Goal: Task Accomplishment & Management: Manage account settings

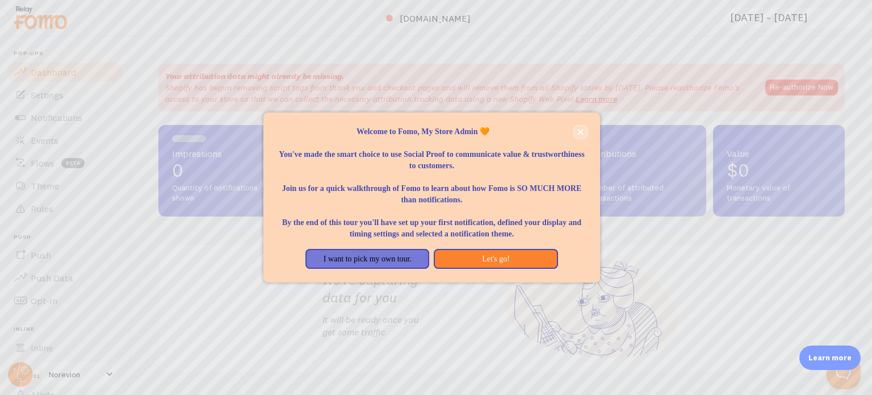
click at [584, 126] on button "close," at bounding box center [581, 132] width 12 height 12
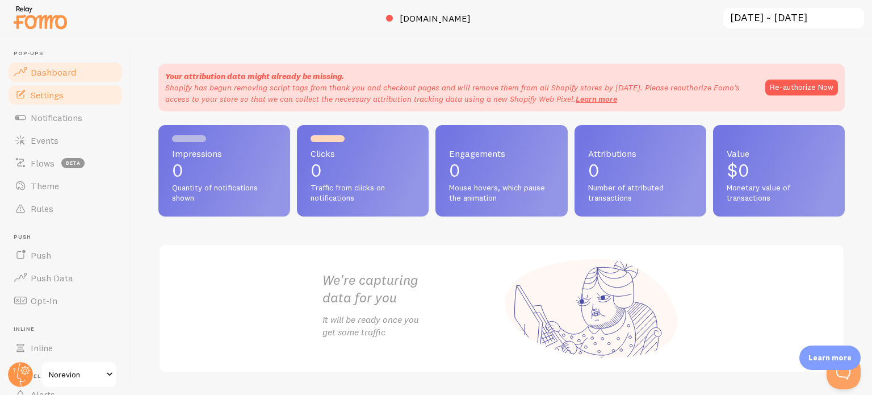
click at [68, 93] on link "Settings" at bounding box center [65, 94] width 117 height 23
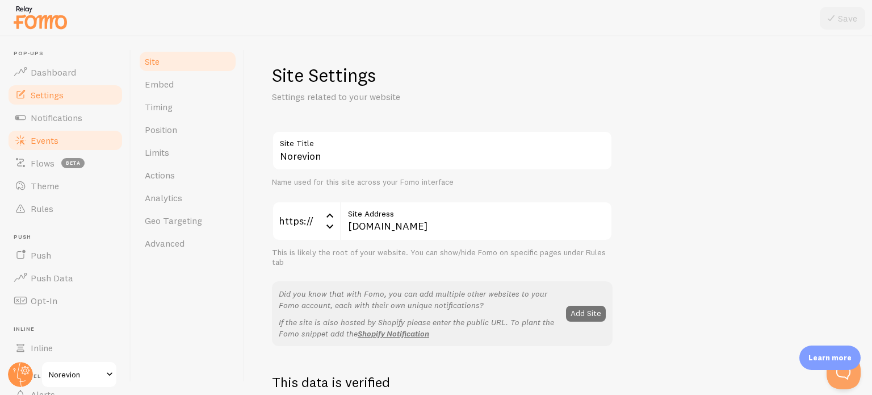
click at [91, 129] on link "Events" at bounding box center [65, 140] width 117 height 23
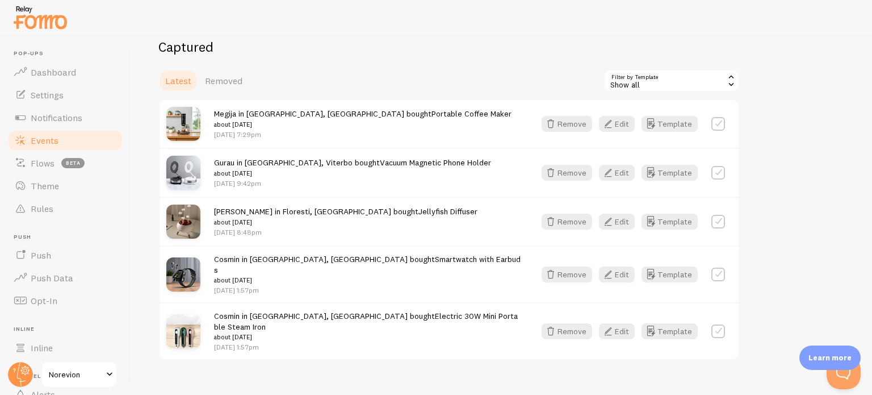
scroll to position [289, 0]
click at [680, 74] on div "Show all" at bounding box center [672, 79] width 136 height 23
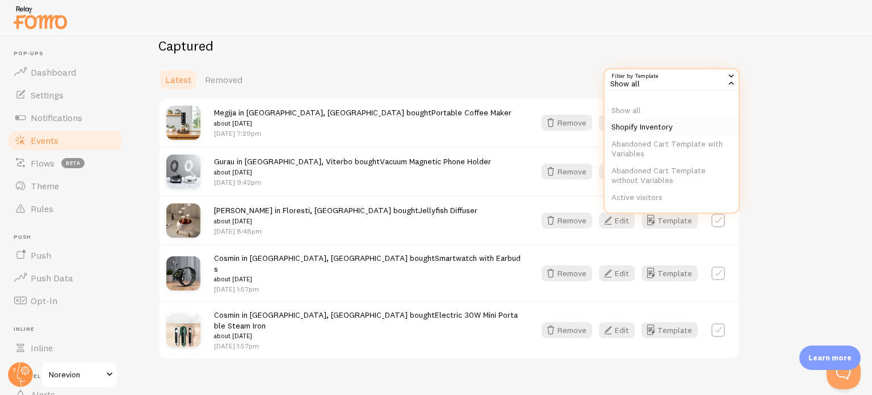
click at [650, 127] on li "Shopify Inventory" at bounding box center [672, 127] width 134 height 17
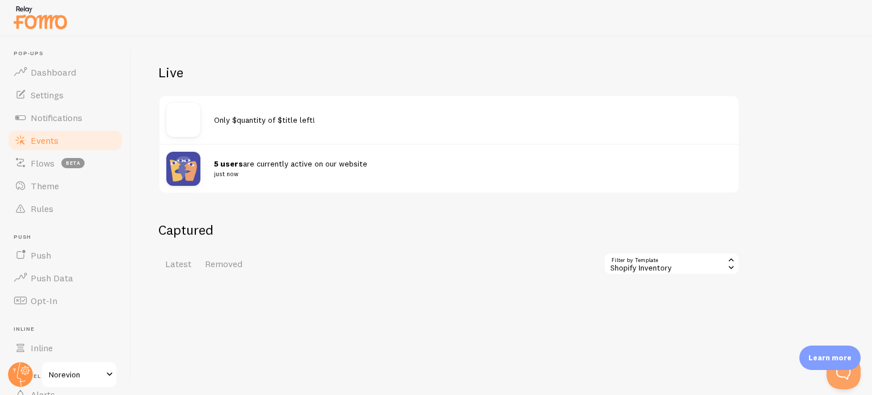
scroll to position [106, 0]
click at [661, 262] on div "Shopify Inventory" at bounding box center [672, 262] width 136 height 23
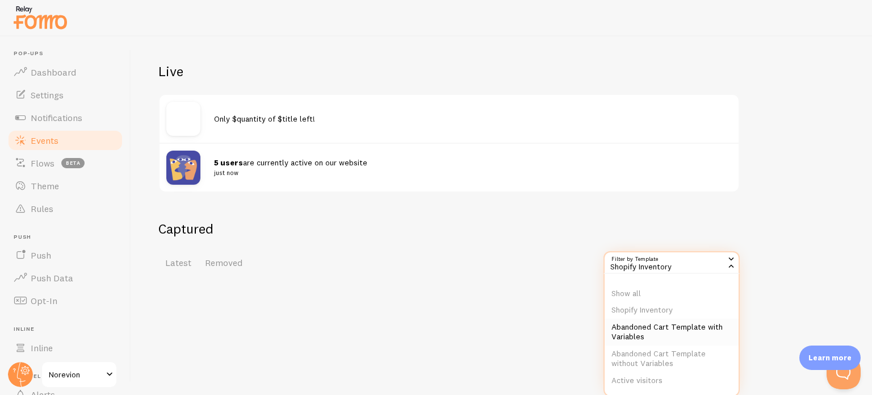
click at [655, 336] on li "Abandoned Cart Template with Variables" at bounding box center [672, 332] width 134 height 27
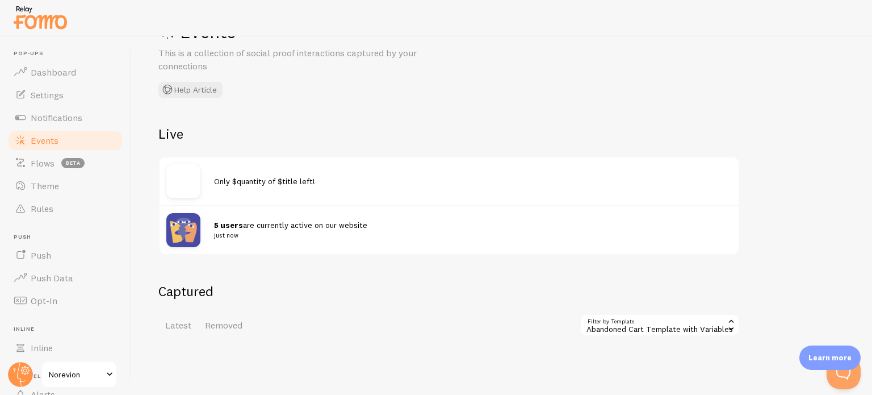
scroll to position [106, 0]
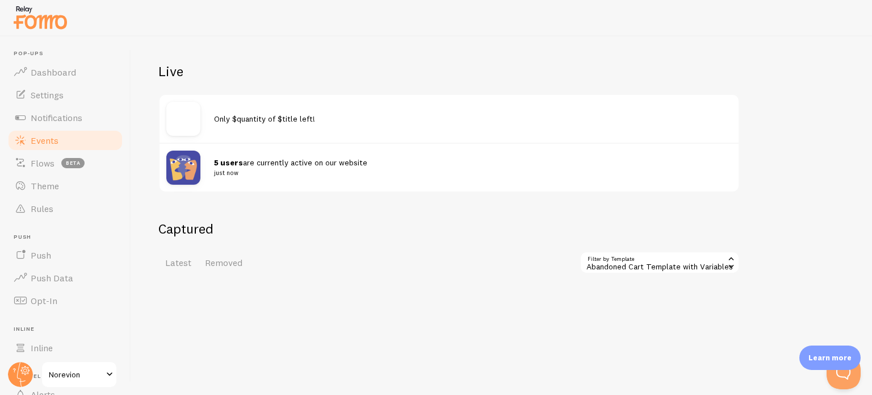
click at [689, 257] on div "Abandoned Cart Template with Variables" at bounding box center [660, 262] width 160 height 23
click at [617, 287] on li "Show all" at bounding box center [660, 293] width 158 height 17
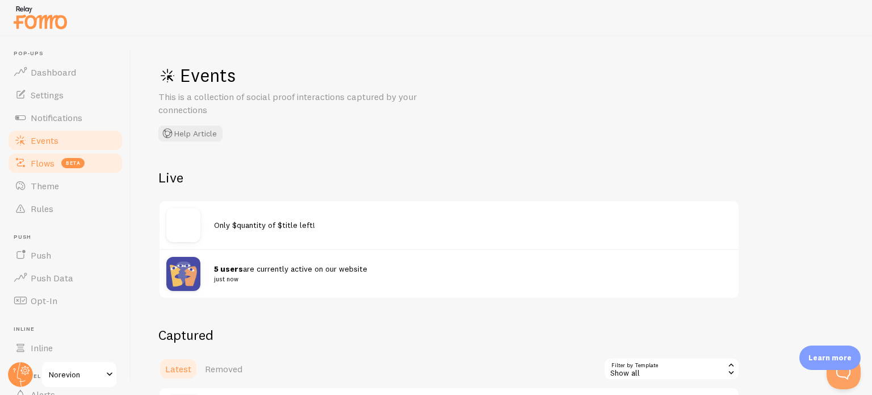
click at [64, 165] on span "beta" at bounding box center [72, 163] width 23 height 10
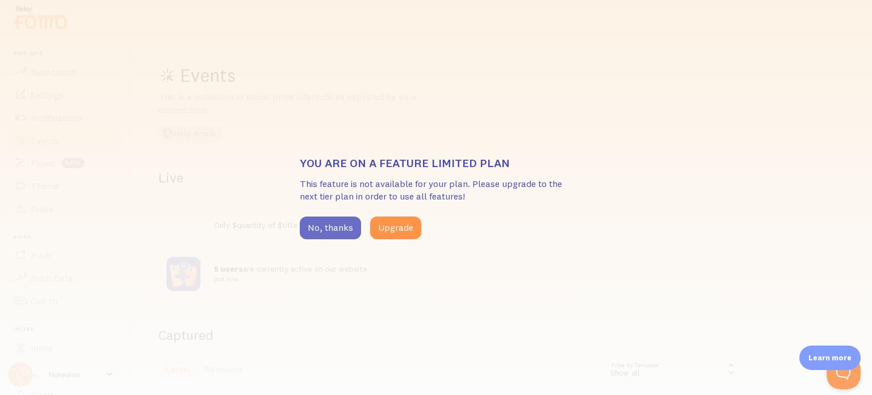
click at [335, 226] on button "No, thanks" at bounding box center [330, 227] width 61 height 23
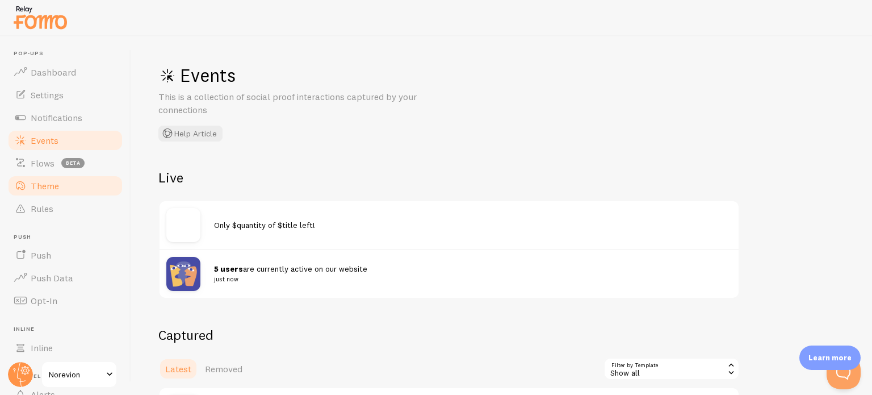
click at [78, 186] on link "Theme" at bounding box center [65, 185] width 117 height 23
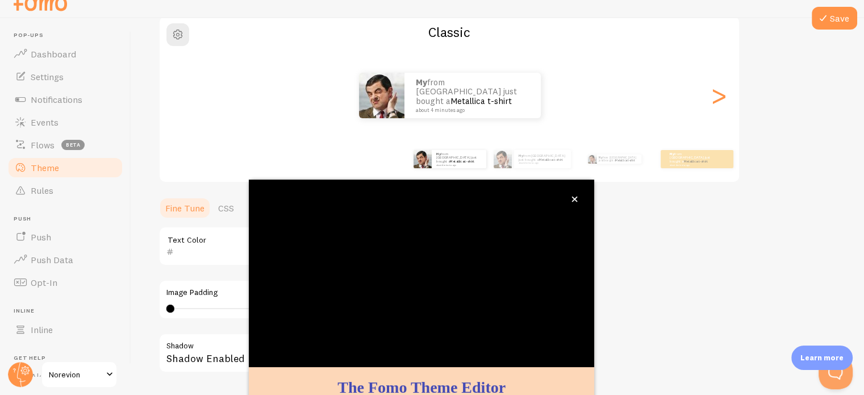
scroll to position [107, 0]
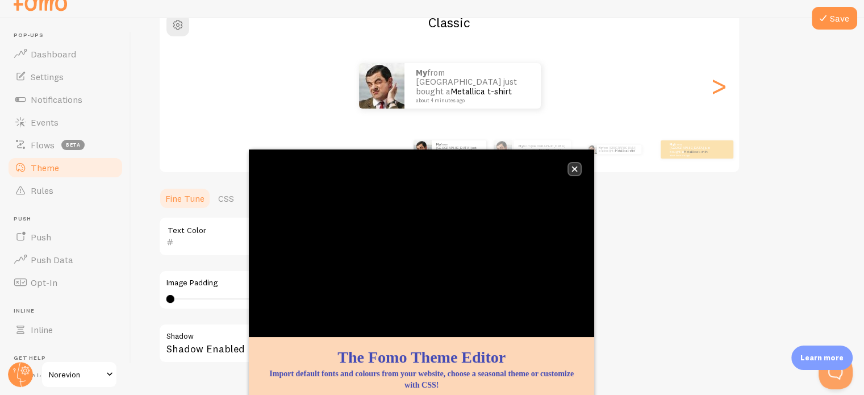
click at [572, 165] on button "close," at bounding box center [574, 169] width 12 height 12
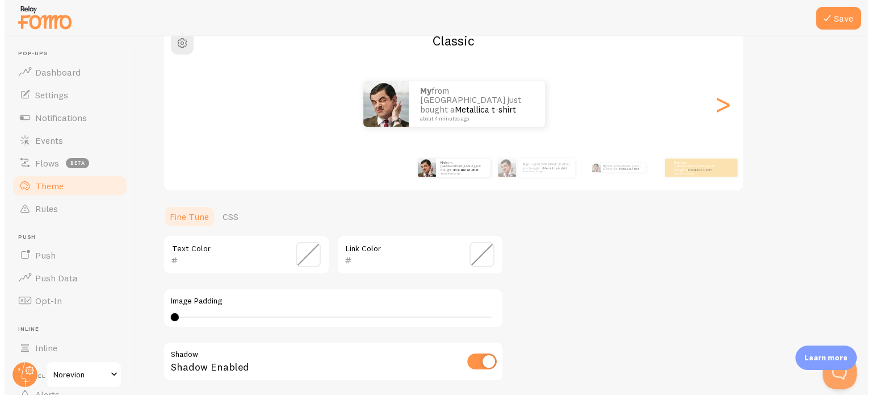
scroll to position [0, 0]
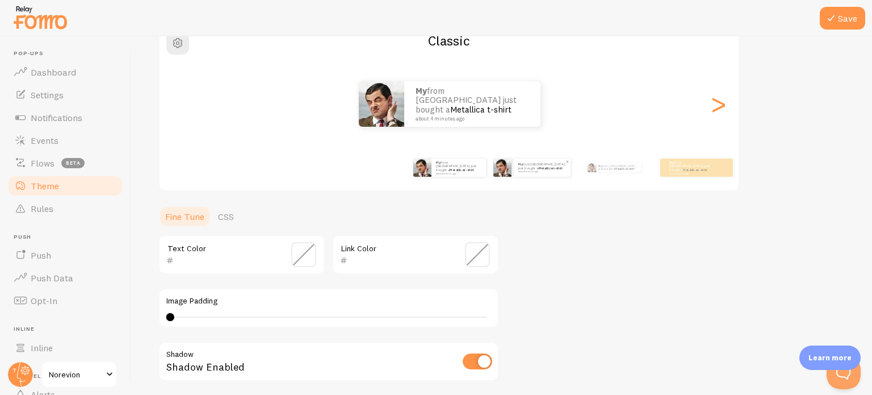
click at [549, 168] on p "My from Romania just bought a Metallica t-shirt about 4 minutes ago" at bounding box center [542, 167] width 48 height 10
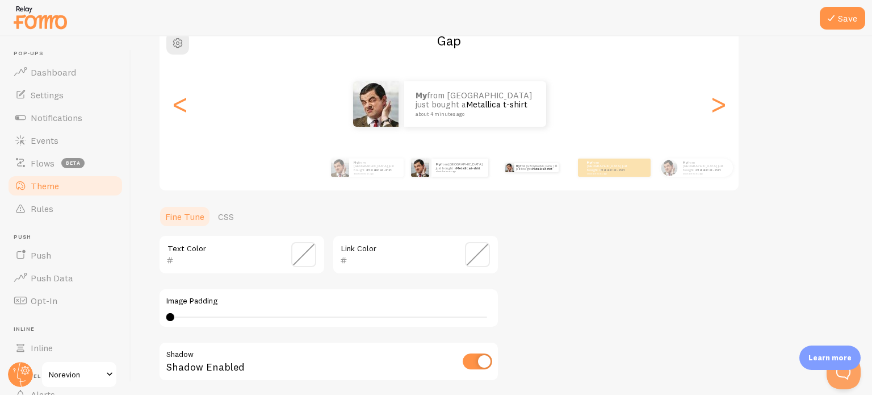
click at [542, 170] on p "My from Romania just bought a Metallica t-shirt about 4 minutes ago" at bounding box center [535, 167] width 38 height 9
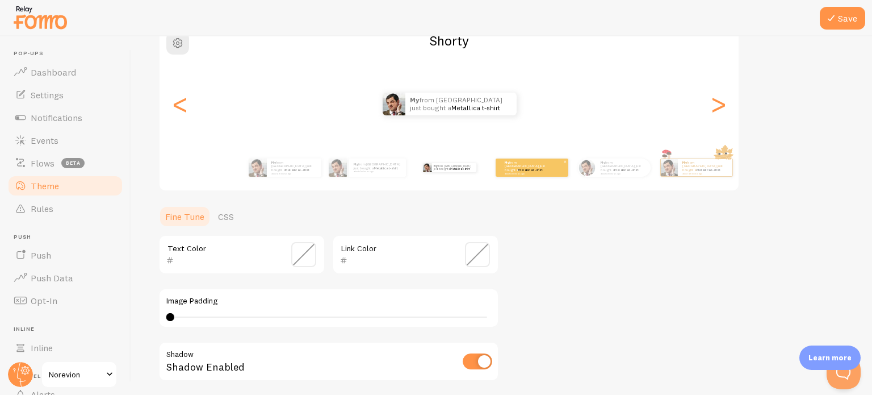
click at [539, 172] on small "about 4 minutes ago" at bounding box center [527, 173] width 44 height 2
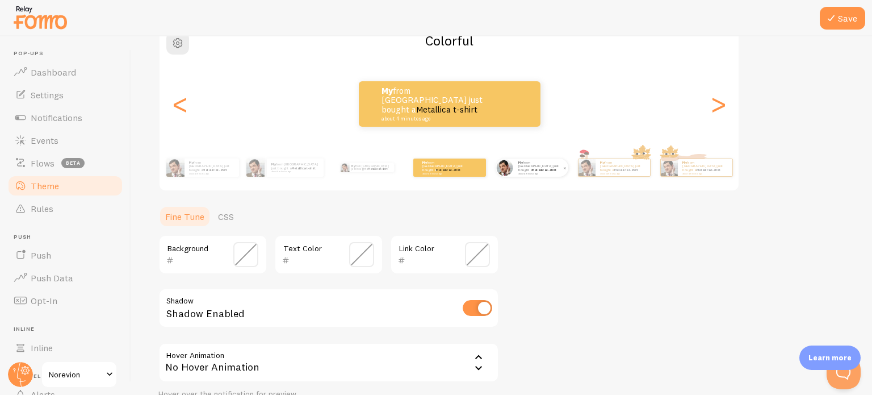
click at [538, 172] on small "about 4 minutes ago" at bounding box center [540, 173] width 44 height 2
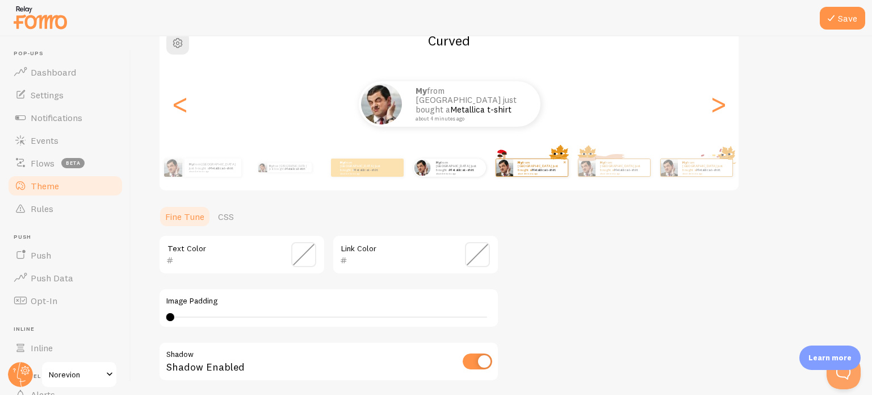
click at [535, 174] on div "My from Romania just bought a Metallica t-shirt about 4 minutes ago" at bounding box center [540, 167] width 55 height 17
type input "0"
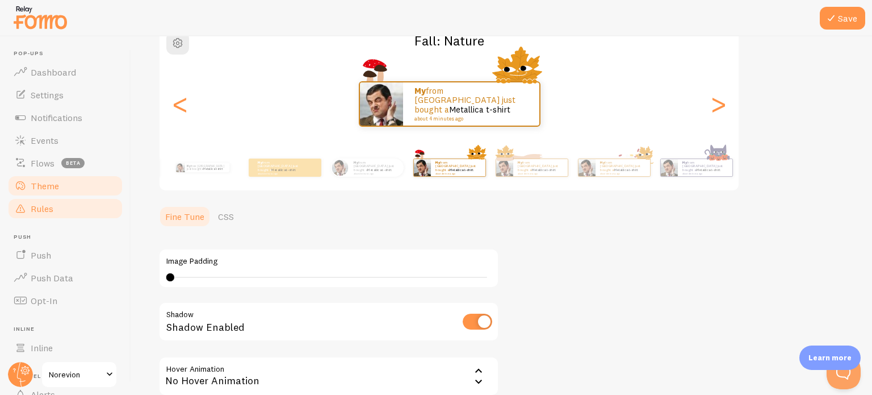
click at [59, 206] on link "Rules" at bounding box center [65, 208] width 117 height 23
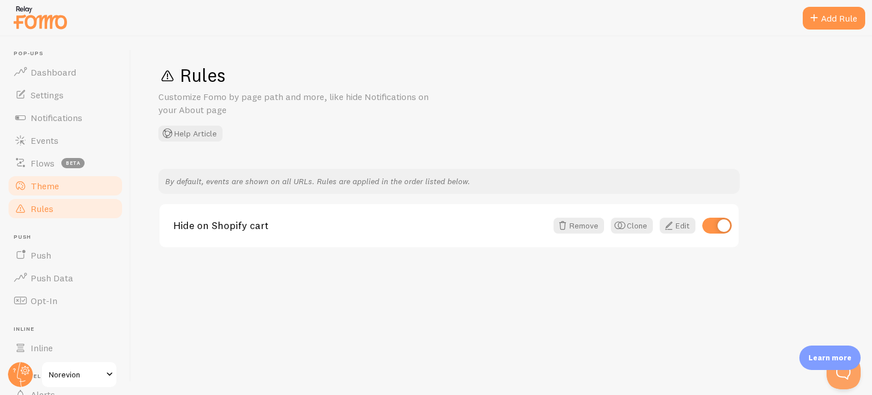
click at [83, 193] on link "Theme" at bounding box center [65, 185] width 117 height 23
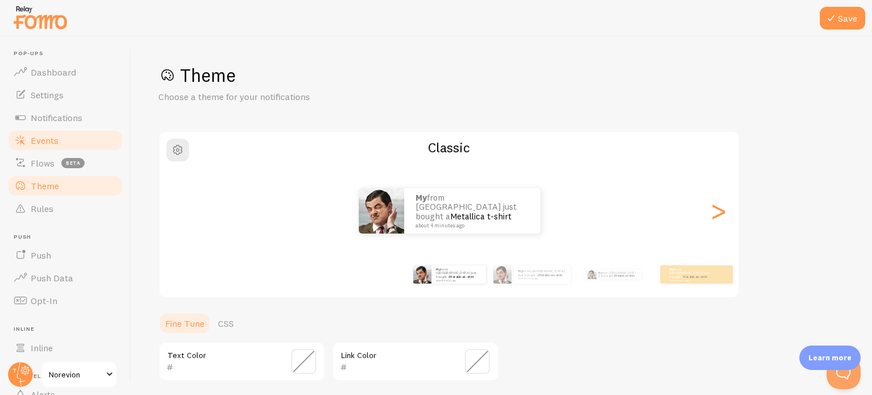
click at [57, 137] on span "Events" at bounding box center [45, 140] width 28 height 11
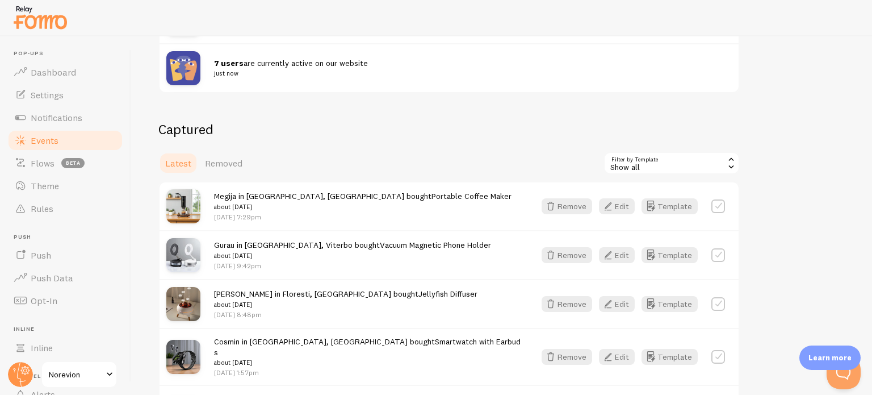
scroll to position [289, 0]
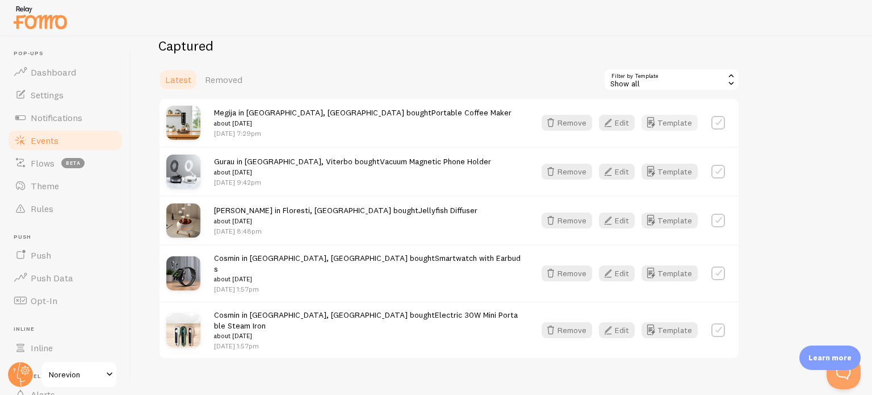
click at [666, 116] on button "Template" at bounding box center [670, 123] width 56 height 16
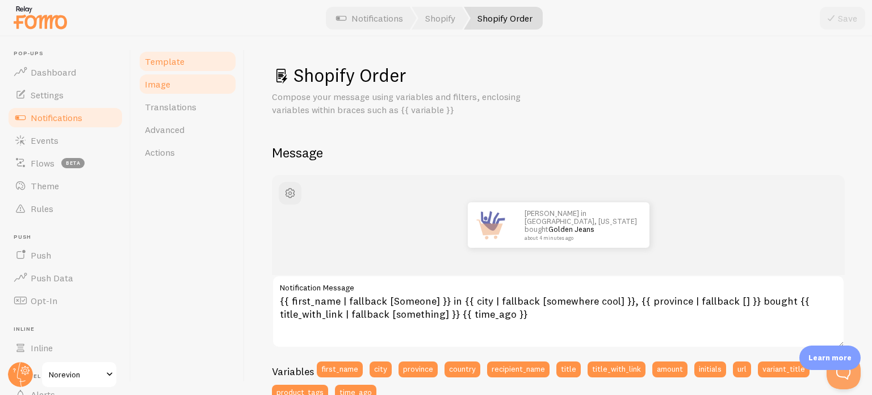
click at [198, 85] on link "Image" at bounding box center [187, 84] width 99 height 23
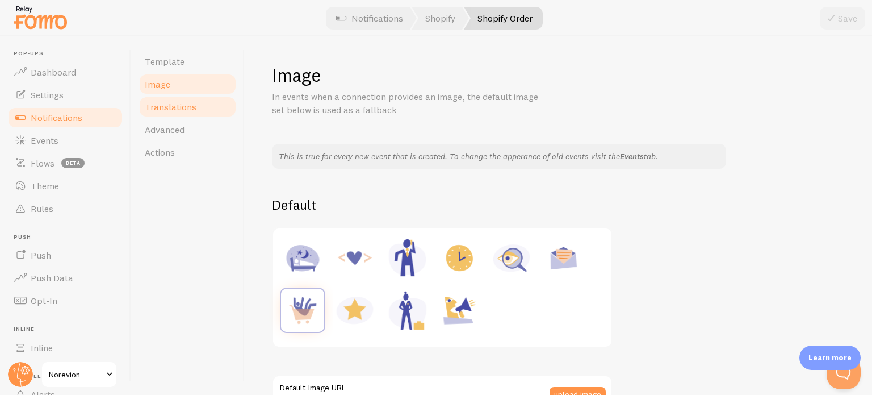
click at [199, 103] on link "Translations" at bounding box center [187, 106] width 99 height 23
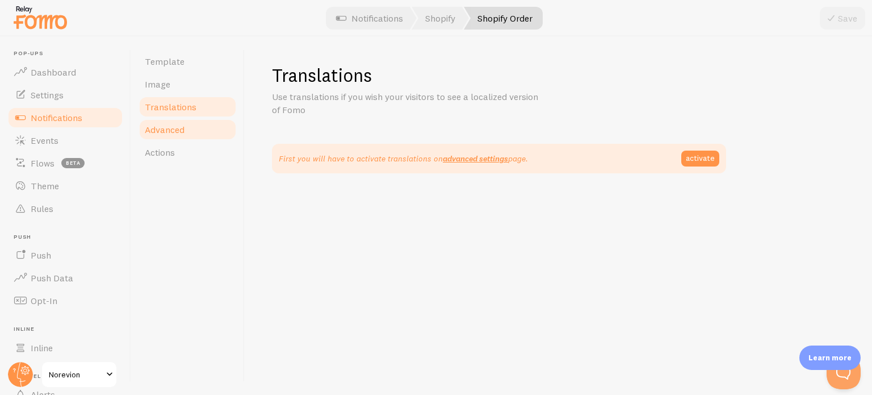
click at [198, 125] on link "Advanced" at bounding box center [187, 129] width 99 height 23
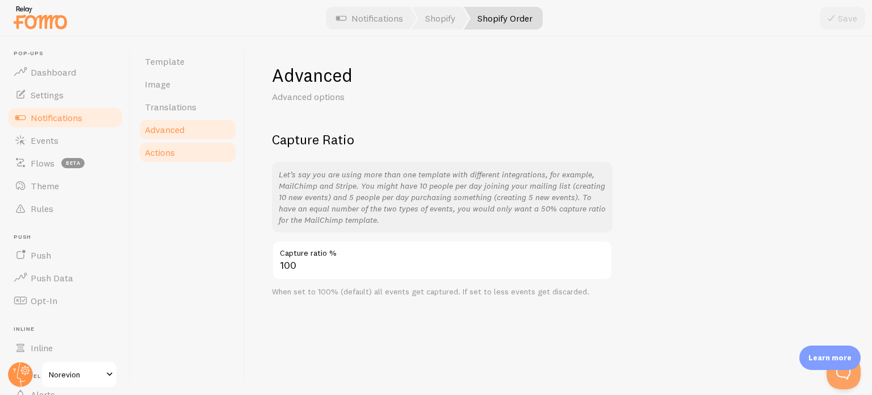
click at [191, 147] on link "Actions" at bounding box center [187, 152] width 99 height 23
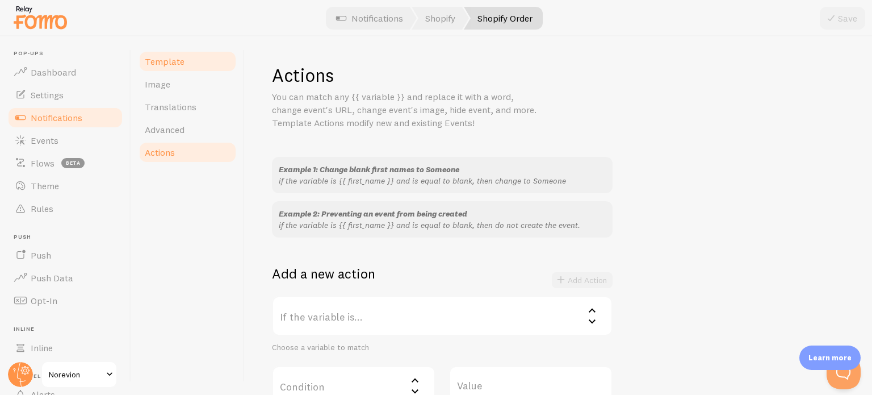
click at [208, 68] on link "Template" at bounding box center [187, 61] width 99 height 23
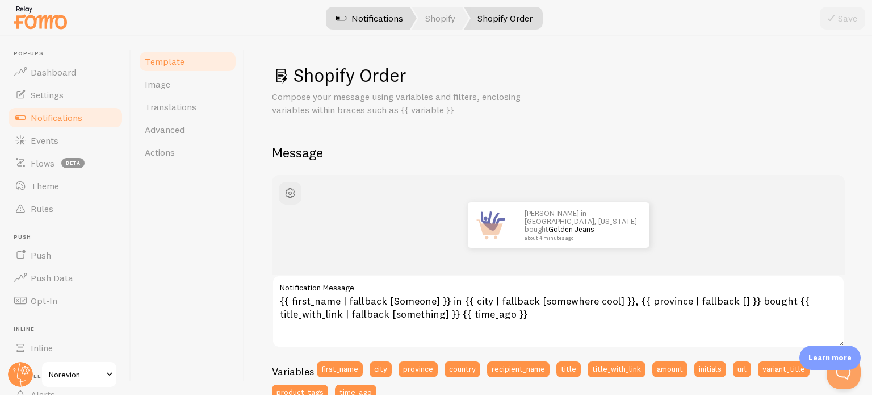
click at [390, 21] on link "Notifications" at bounding box center [370, 18] width 94 height 23
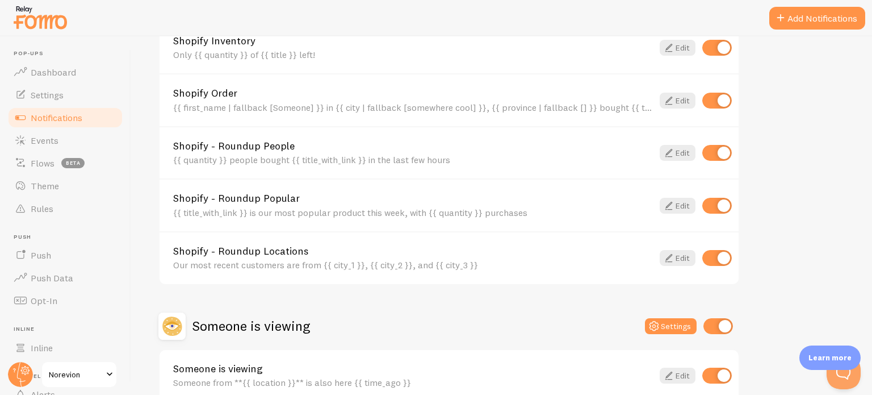
scroll to position [398, 0]
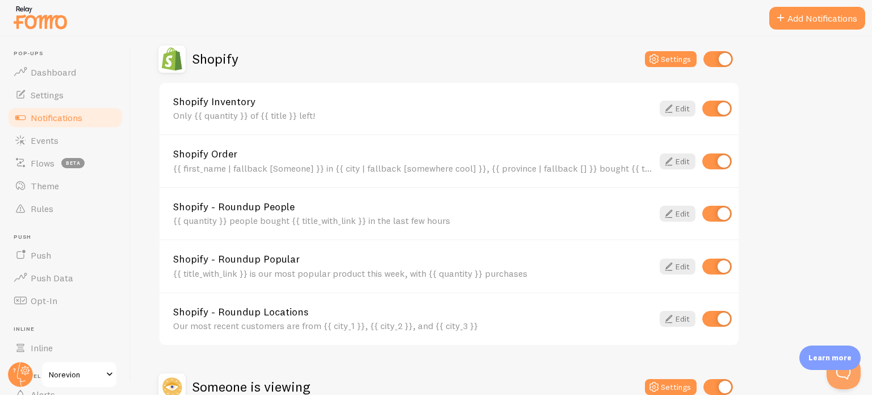
click at [727, 104] on input "checkbox" at bounding box center [717, 109] width 30 height 16
checkbox input "false"
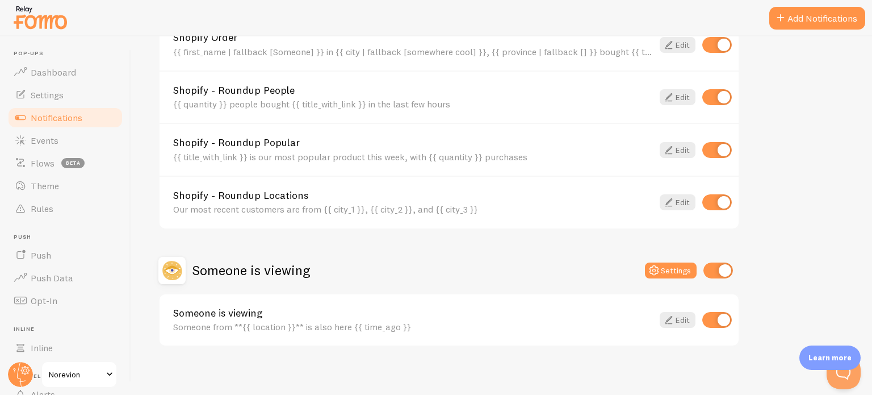
scroll to position [517, 0]
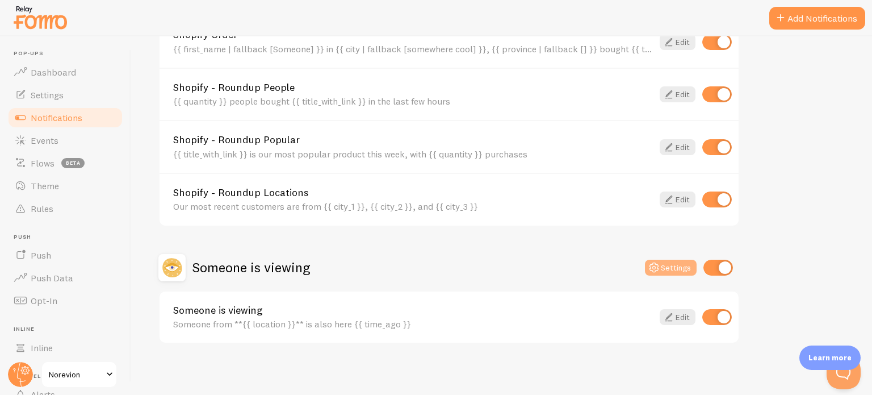
click at [683, 267] on button "Settings" at bounding box center [671, 268] width 52 height 16
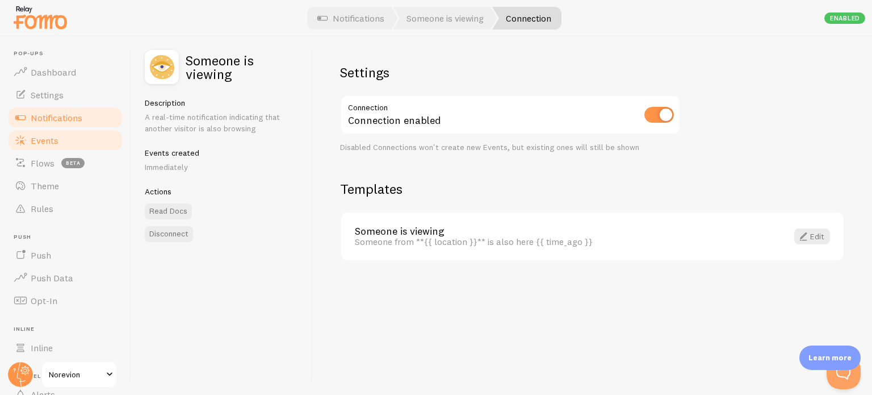
click at [85, 143] on link "Events" at bounding box center [65, 140] width 117 height 23
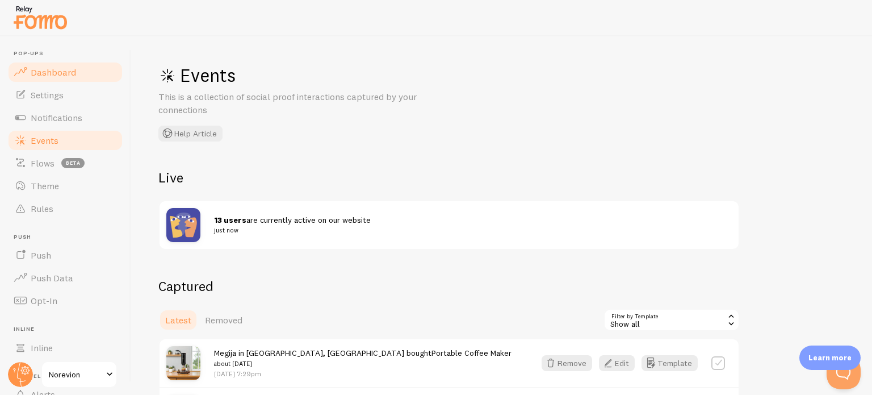
click at [53, 70] on span "Dashboard" at bounding box center [53, 71] width 45 height 11
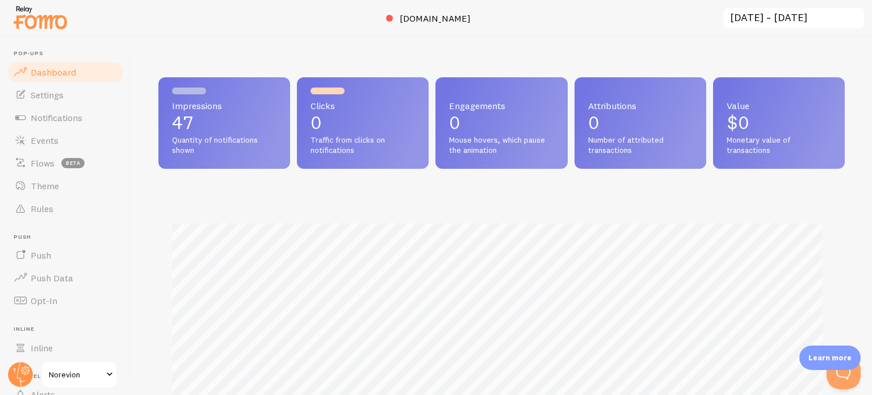
scroll to position [114, 0]
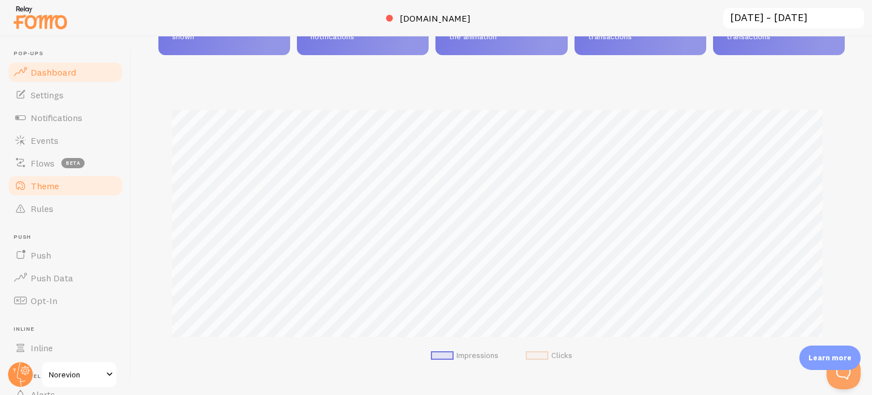
click at [66, 187] on link "Theme" at bounding box center [65, 185] width 117 height 23
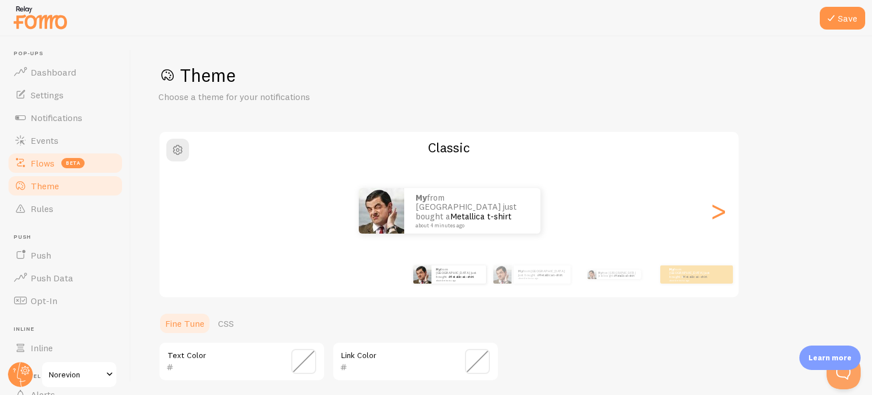
click at [77, 165] on span "beta" at bounding box center [72, 163] width 23 height 10
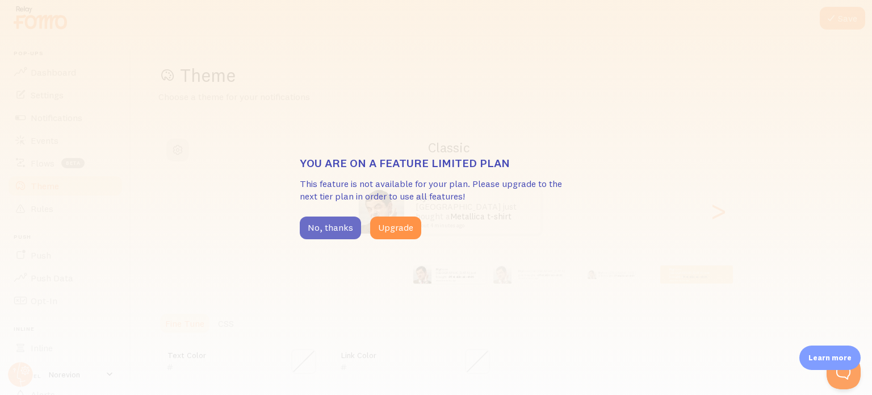
click at [333, 225] on button "No, thanks" at bounding box center [330, 227] width 61 height 23
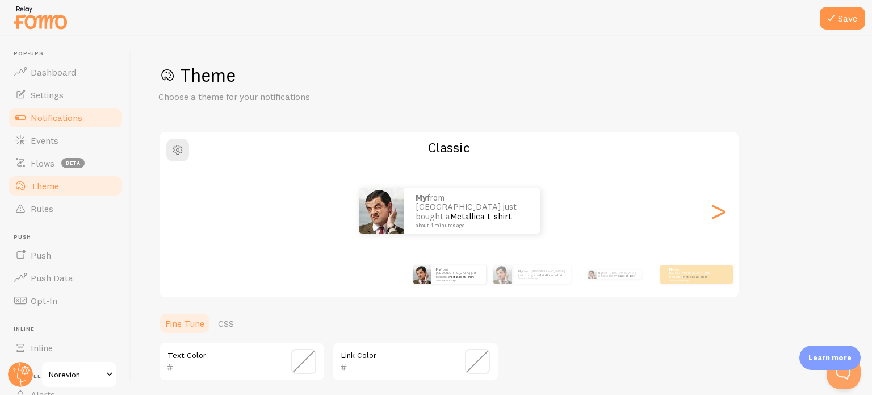
click at [81, 126] on link "Notifications" at bounding box center [65, 117] width 117 height 23
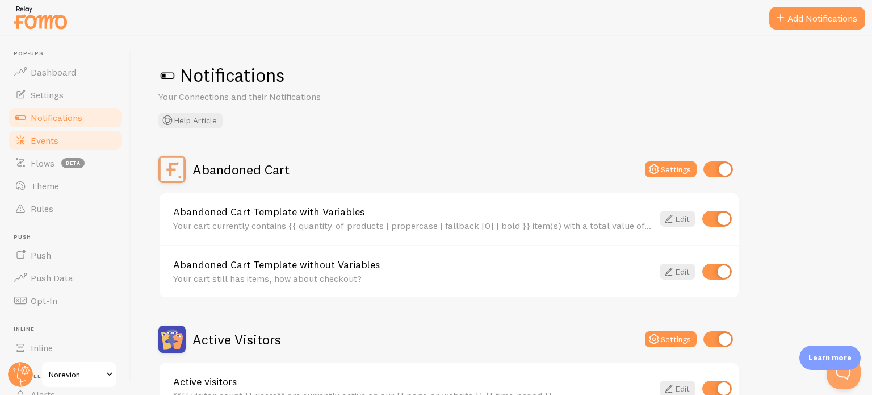
click at [73, 143] on link "Events" at bounding box center [65, 140] width 117 height 23
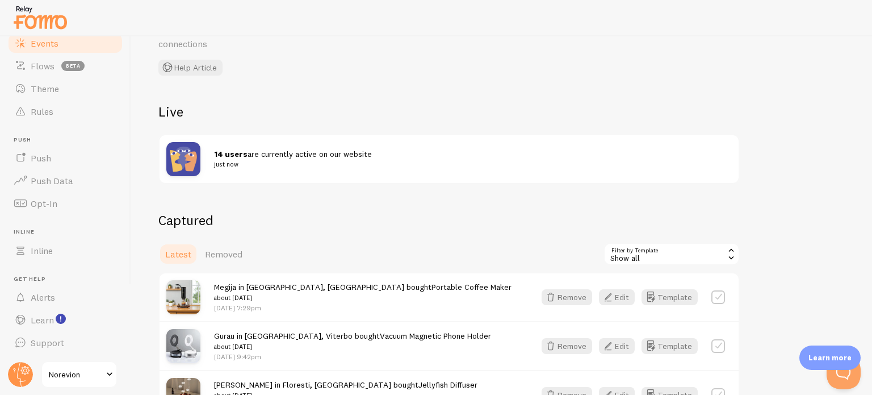
scroll to position [170, 0]
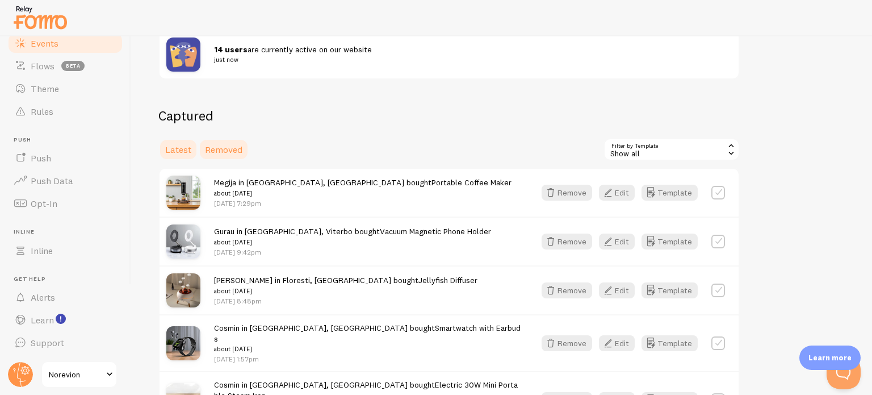
click at [224, 150] on span "Removed" at bounding box center [223, 149] width 37 height 11
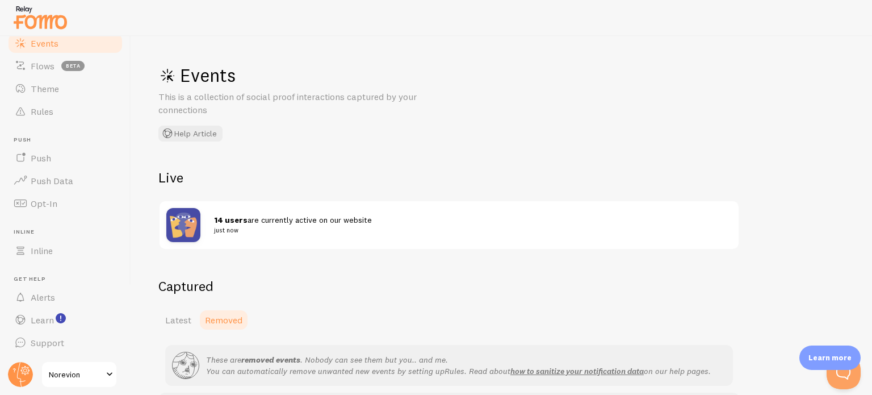
scroll to position [76, 0]
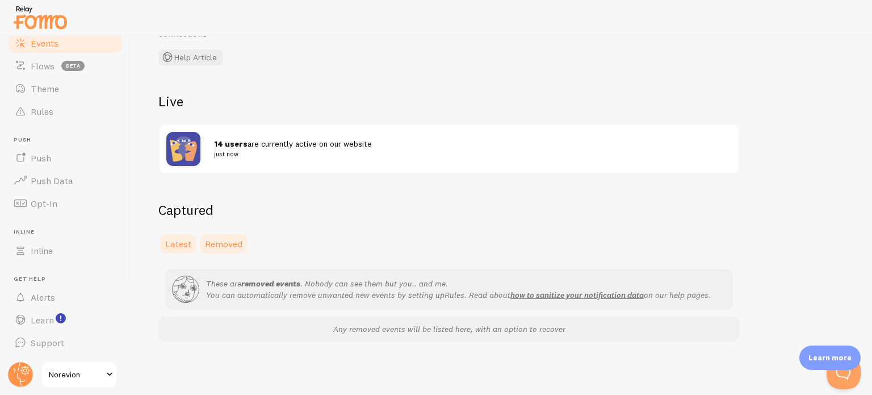
click at [181, 241] on span "Latest" at bounding box center [178, 243] width 26 height 11
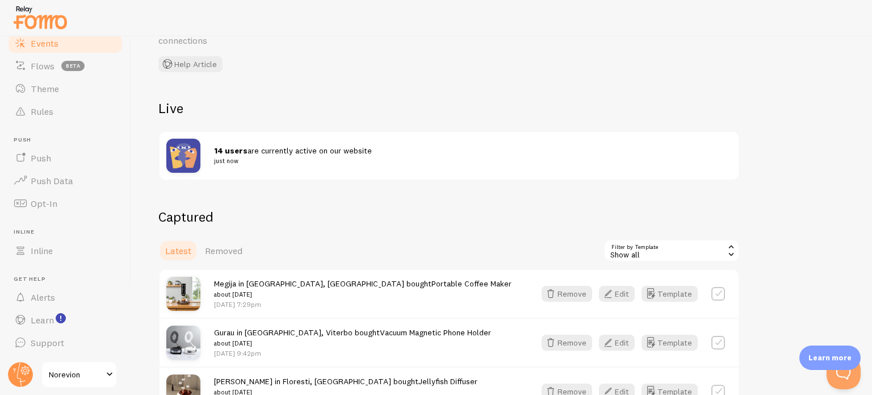
scroll to position [170, 0]
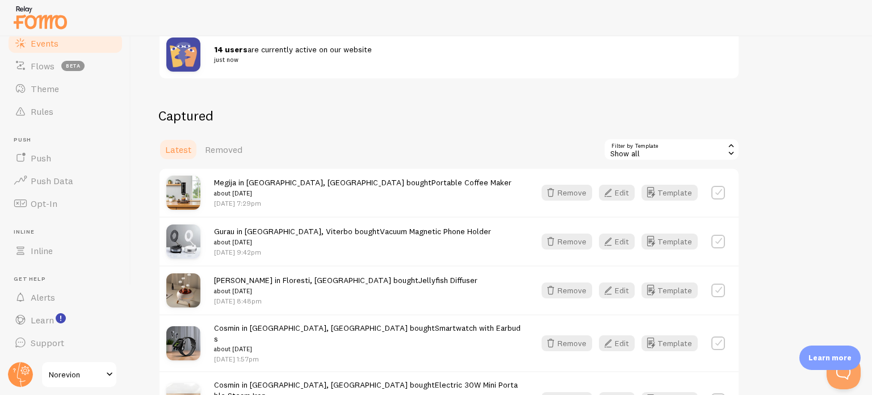
click at [722, 191] on label at bounding box center [719, 193] width 14 height 14
checkbox input "true"
click at [719, 238] on label at bounding box center [719, 242] width 14 height 14
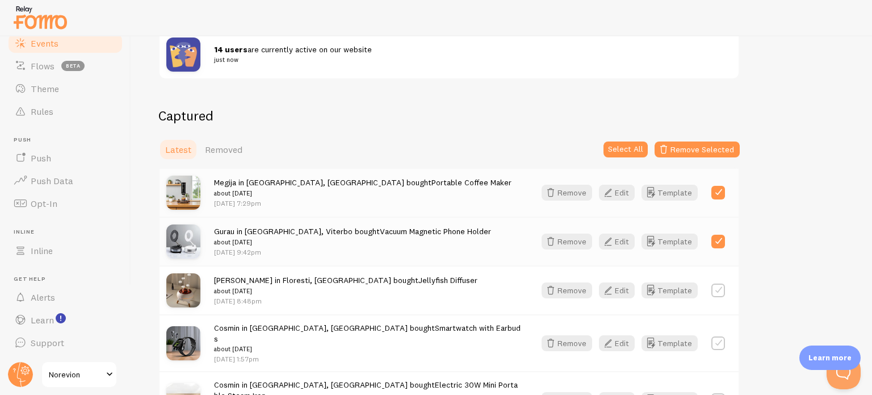
click at [718, 236] on label at bounding box center [719, 242] width 14 height 14
checkbox input "false"
click at [722, 292] on label at bounding box center [719, 290] width 14 height 14
checkbox input "true"
click at [723, 242] on label at bounding box center [719, 242] width 14 height 14
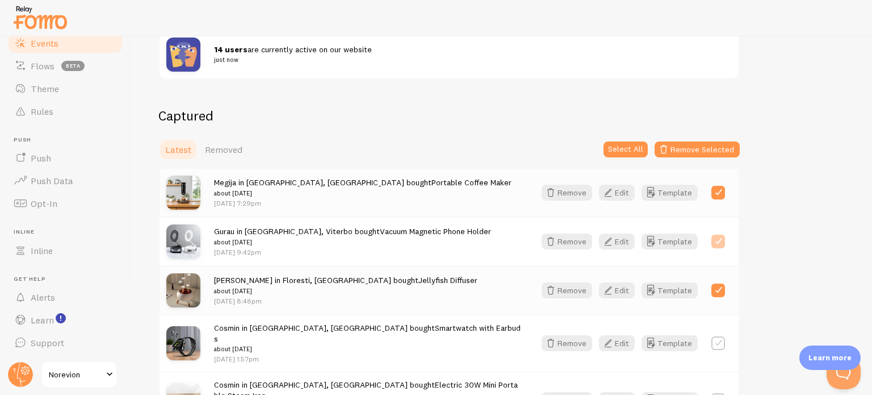
checkbox input "true"
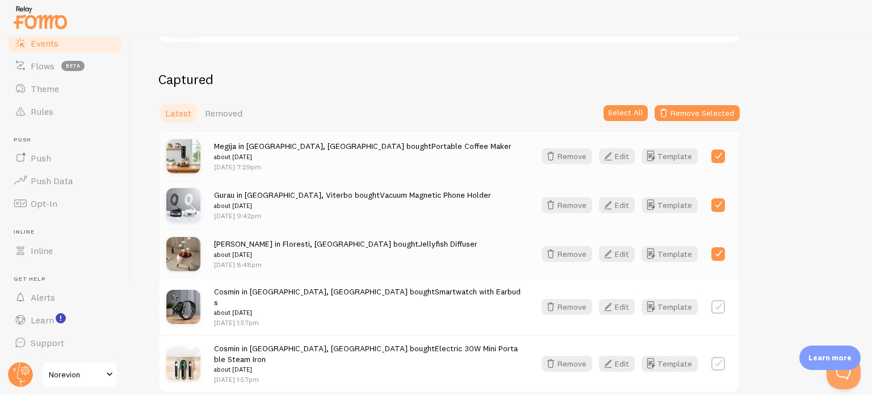
scroll to position [241, 0]
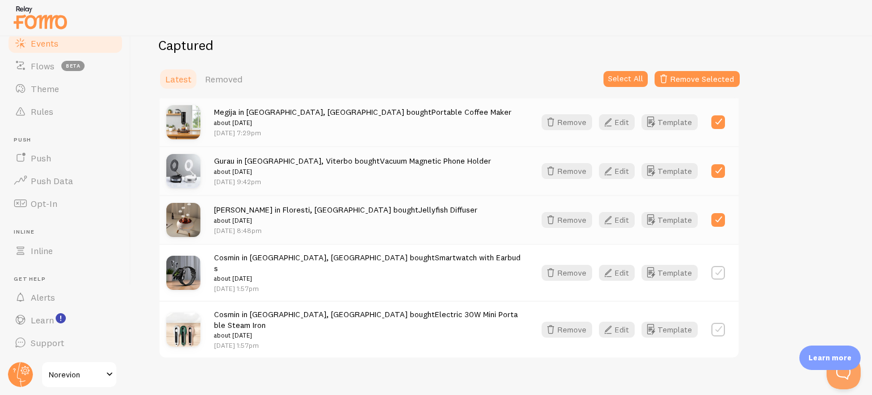
click at [719, 266] on label at bounding box center [719, 273] width 14 height 14
checkbox input "true"
click at [722, 323] on label at bounding box center [719, 330] width 14 height 14
click at [721, 307] on div "Cosmin in Cahir, Tipperary bought Electric 30W Mini Portable Steam Iron about 1…" at bounding box center [449, 328] width 579 height 57
click at [721, 323] on label at bounding box center [719, 330] width 14 height 14
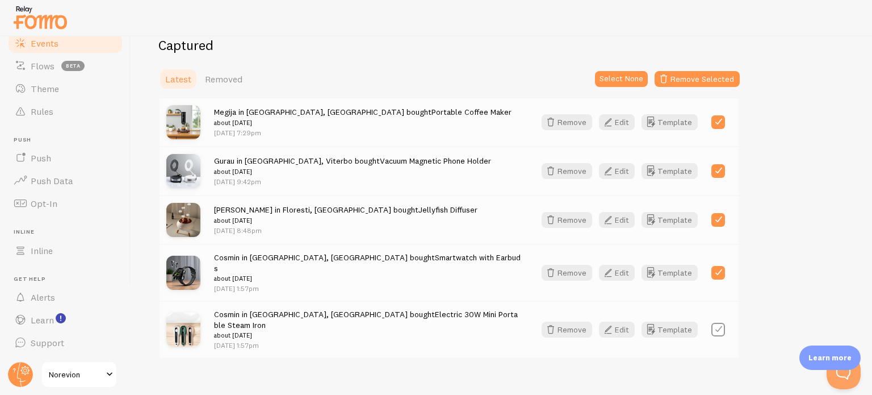
checkbox input "false"
click at [720, 271] on label at bounding box center [719, 273] width 14 height 14
checkbox input "false"
click at [721, 227] on div "Daniel in Floresti, Cluj bought Jellyfish Diffuser about 3 weeks ago Jul 19th @…" at bounding box center [449, 219] width 579 height 49
click at [721, 224] on label at bounding box center [719, 220] width 14 height 14
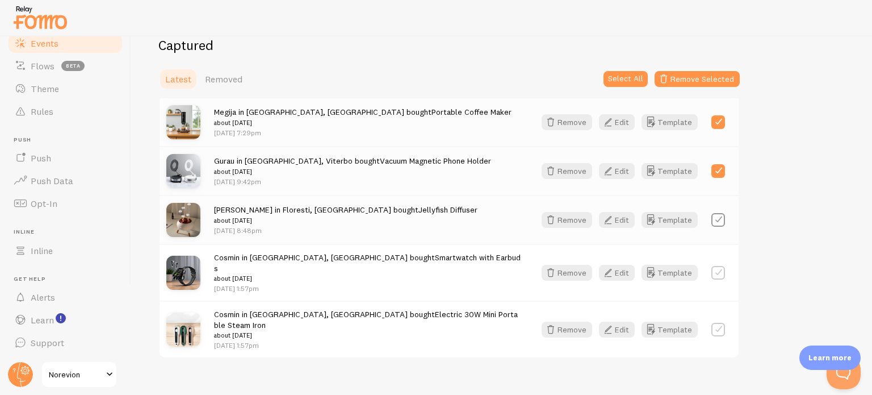
checkbox input "false"
click at [720, 174] on label at bounding box center [719, 171] width 14 height 14
checkbox input "false"
click at [723, 126] on label at bounding box center [719, 122] width 14 height 14
checkbox input "false"
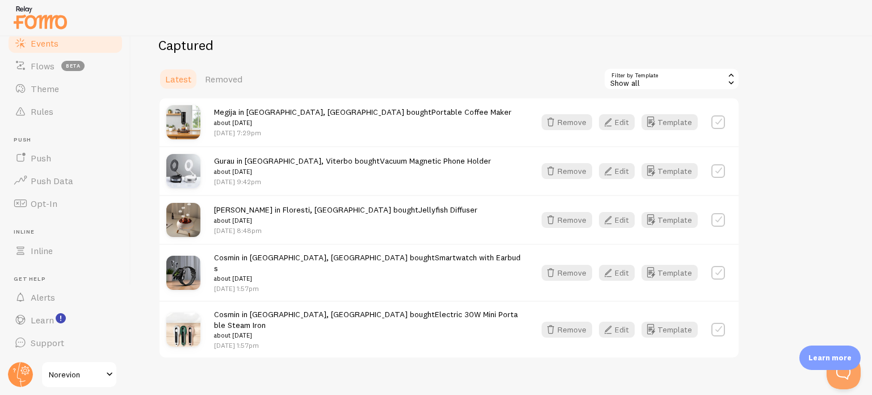
click at [680, 80] on div "Show all" at bounding box center [672, 79] width 136 height 23
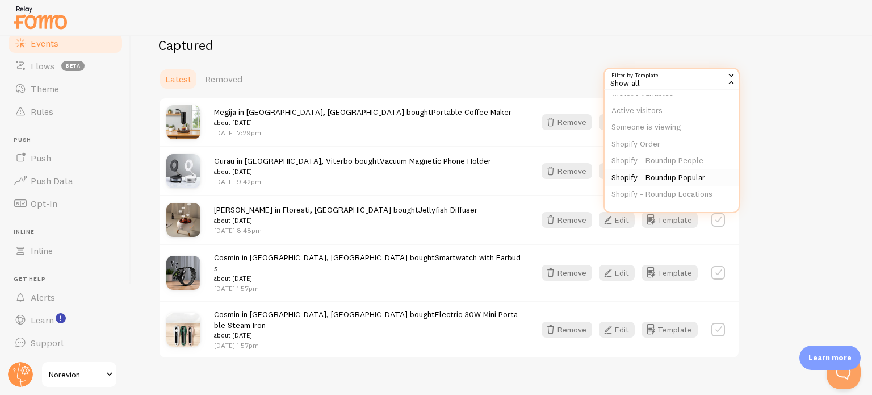
scroll to position [87, 0]
click at [666, 143] on li "Shopify Order" at bounding box center [672, 143] width 134 height 17
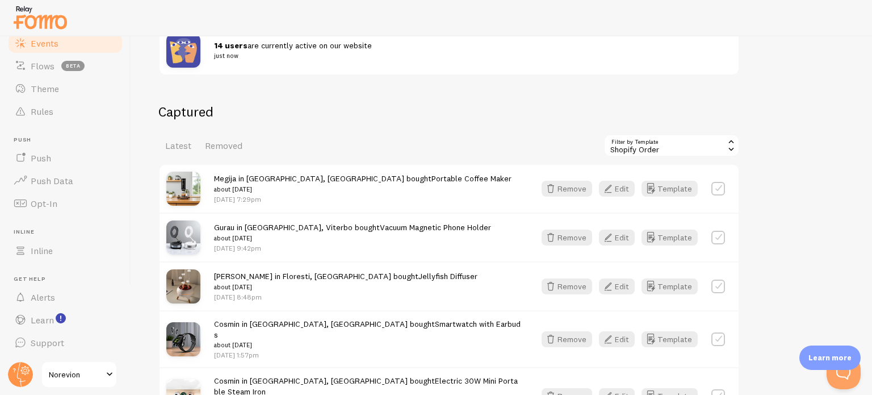
scroll to position [227, 0]
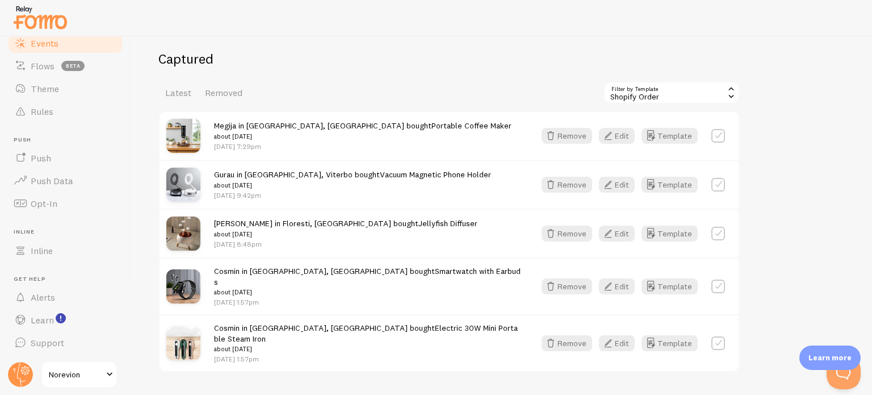
click at [678, 94] on div "Shopify Order" at bounding box center [672, 92] width 136 height 23
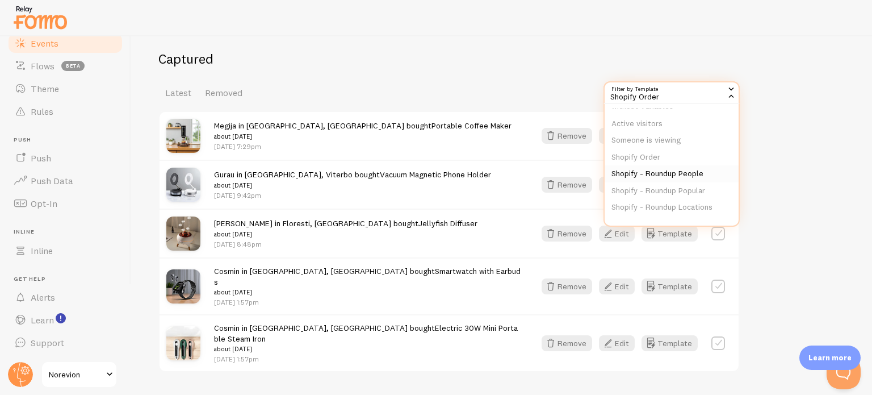
click at [696, 172] on li "Shopify - Roundup People" at bounding box center [672, 173] width 134 height 17
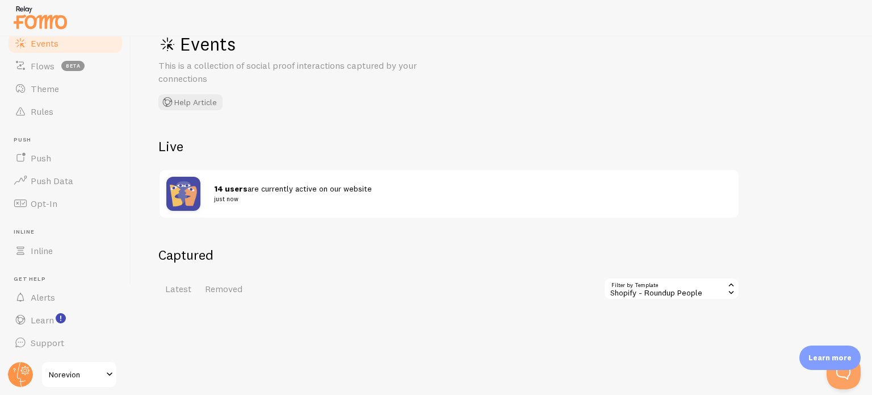
scroll to position [57, 0]
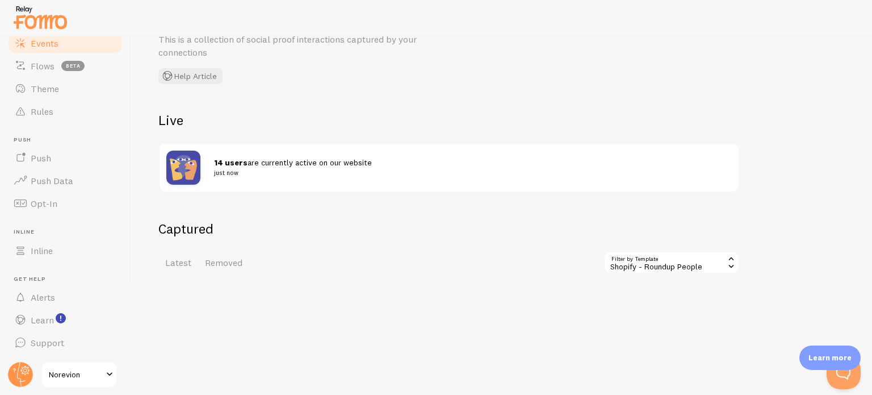
click at [699, 261] on div "Shopify - Roundup People" at bounding box center [672, 262] width 136 height 23
click at [676, 309] on li "Someone is viewing" at bounding box center [672, 310] width 134 height 17
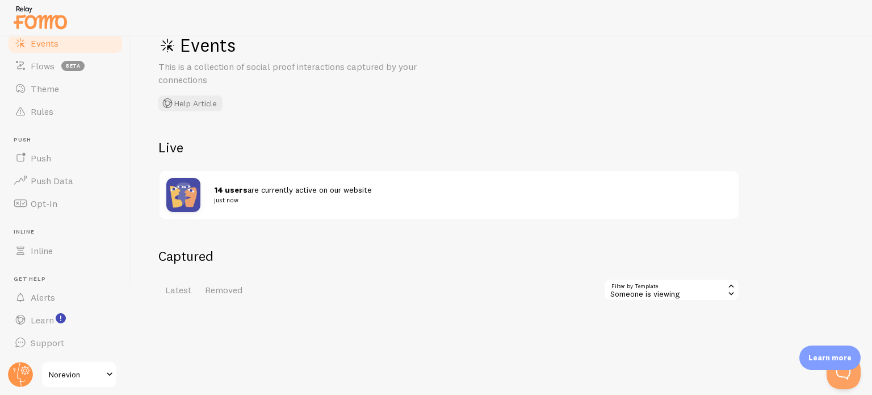
scroll to position [57, 0]
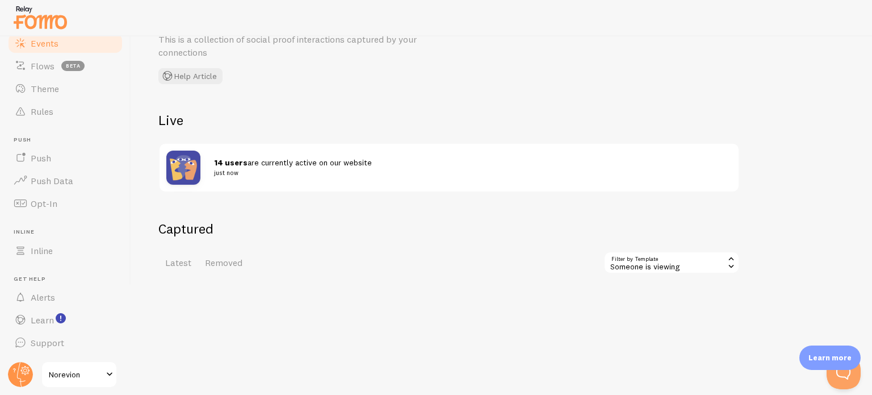
click at [784, 242] on div "Captured Latest Removed Filter by Template 262810 Someone is viewing Show all S…" at bounding box center [501, 247] width 687 height 54
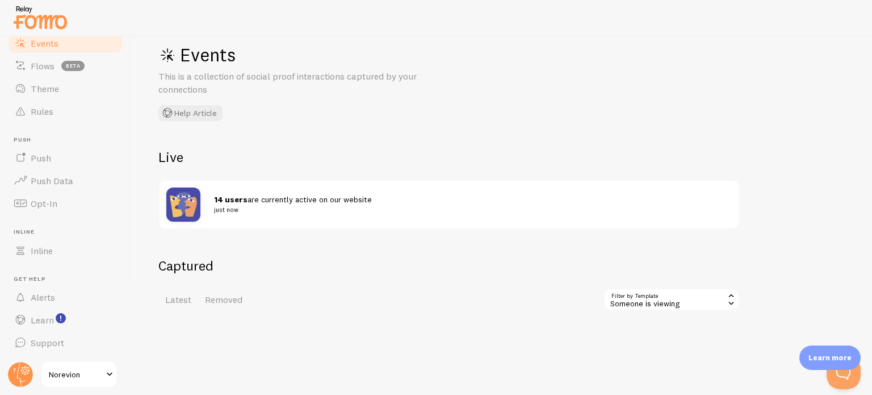
scroll to position [1, 0]
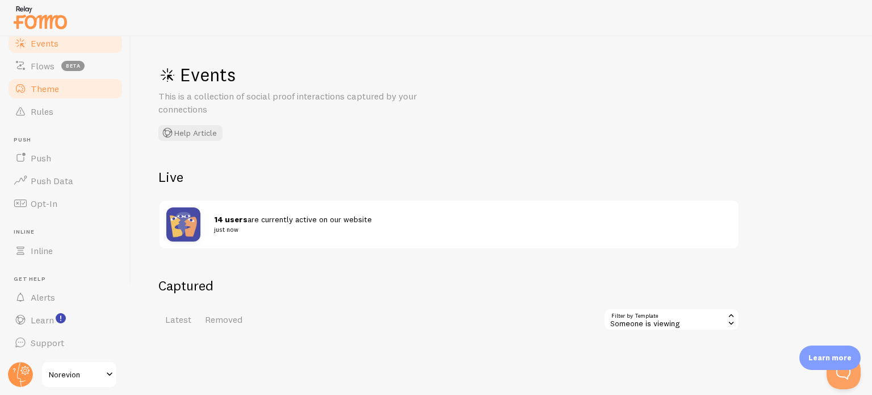
drag, startPoint x: 74, startPoint y: 85, endPoint x: 60, endPoint y: 81, distance: 15.4
click at [74, 85] on link "Theme" at bounding box center [65, 88] width 117 height 23
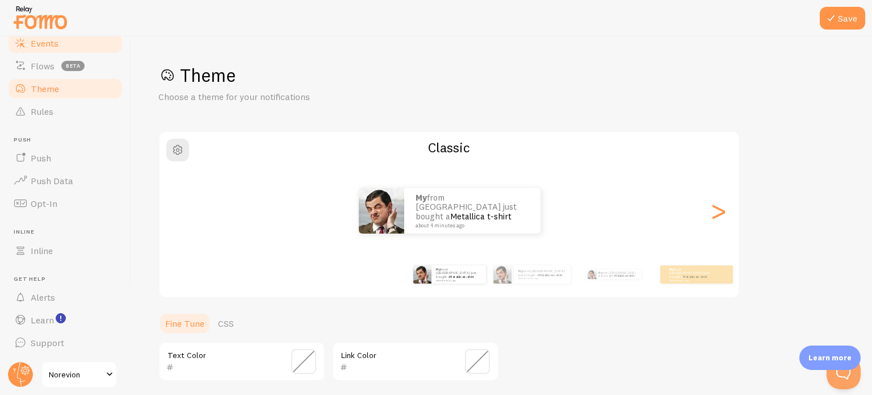
click at [86, 40] on link "Events" at bounding box center [65, 43] width 117 height 23
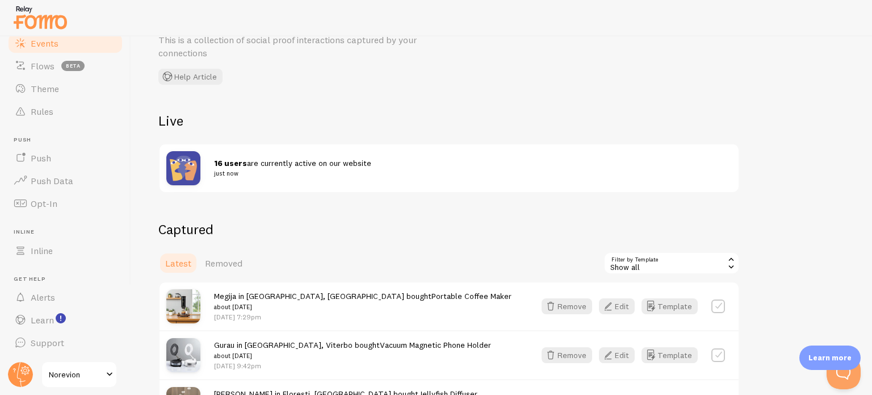
scroll to position [114, 0]
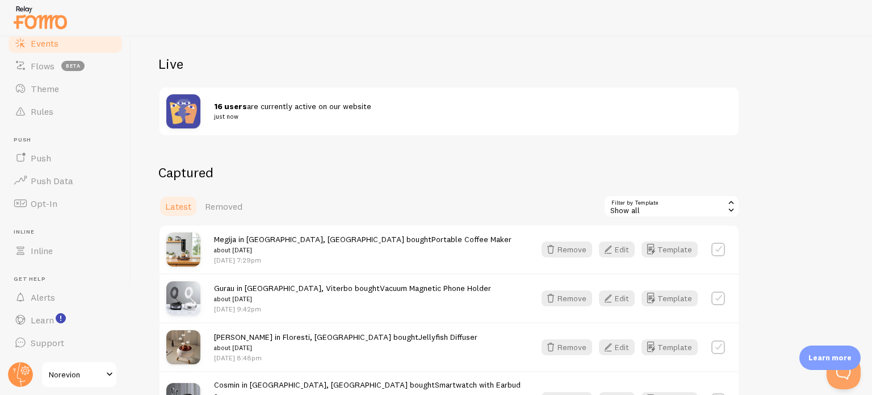
click at [673, 210] on div "Show all" at bounding box center [672, 206] width 136 height 23
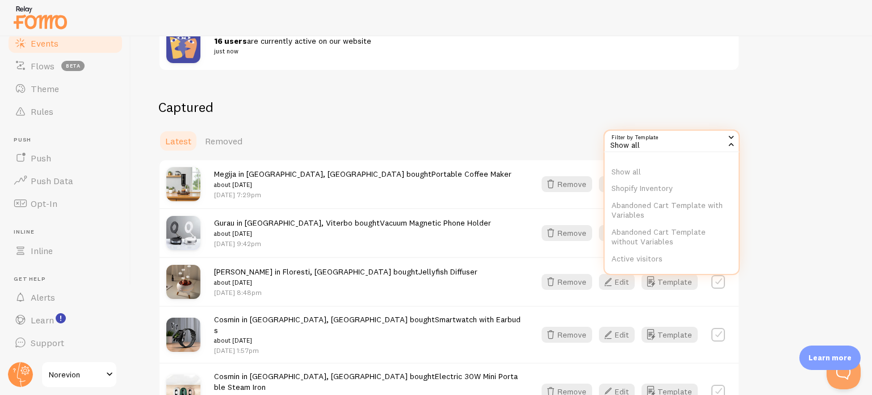
scroll to position [227, 0]
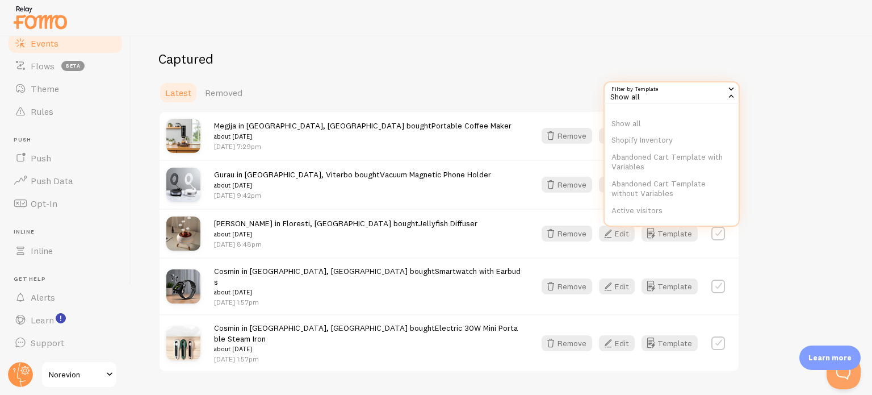
click at [786, 175] on div "Captured Latest Removed Filter by Template all Show all Show all Shopify Invent…" at bounding box center [501, 211] width 687 height 322
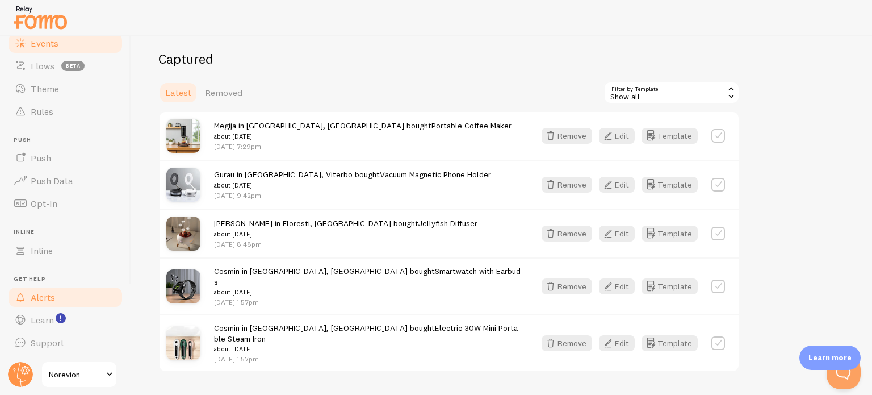
click at [79, 299] on link "Alerts" at bounding box center [65, 297] width 117 height 23
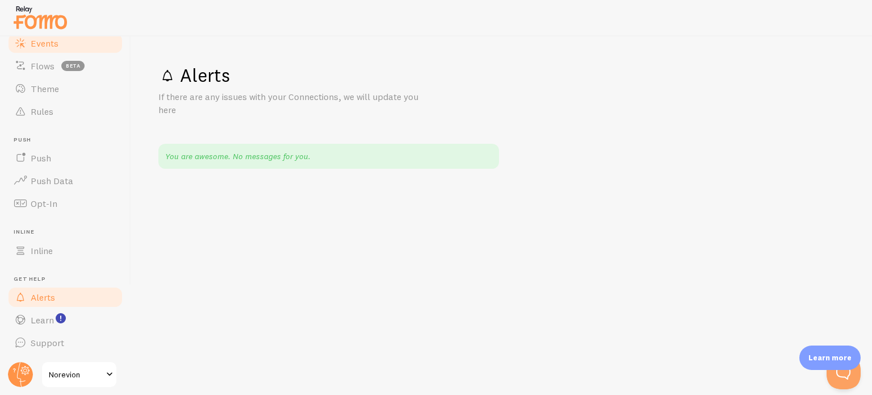
click at [75, 45] on link "Events" at bounding box center [65, 43] width 117 height 23
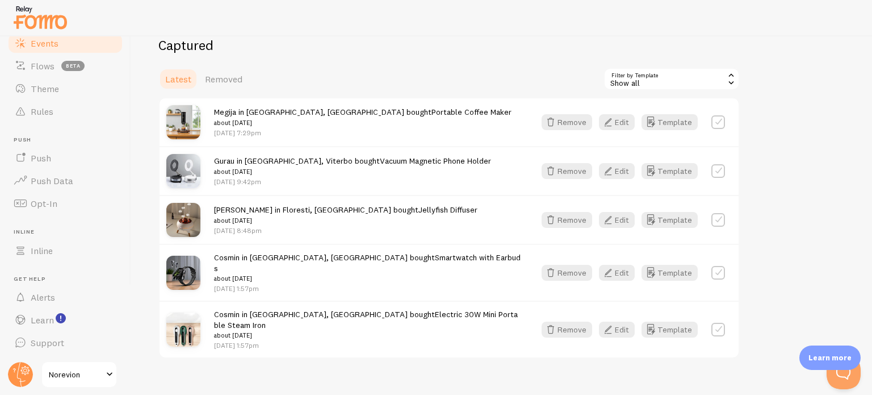
scroll to position [14, 0]
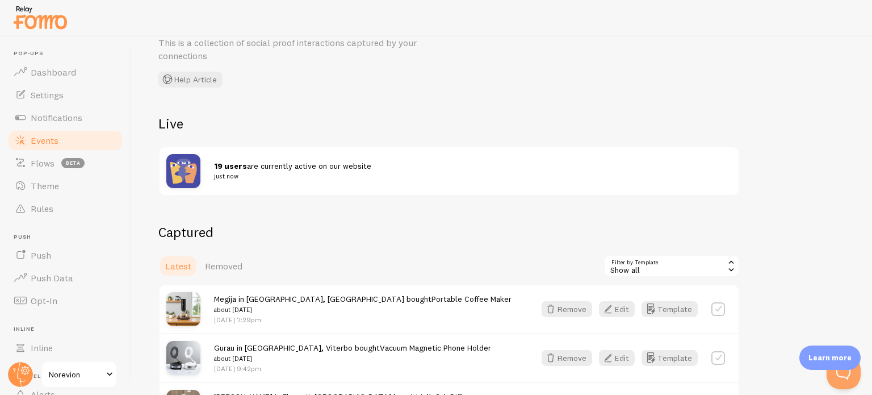
scroll to position [114, 0]
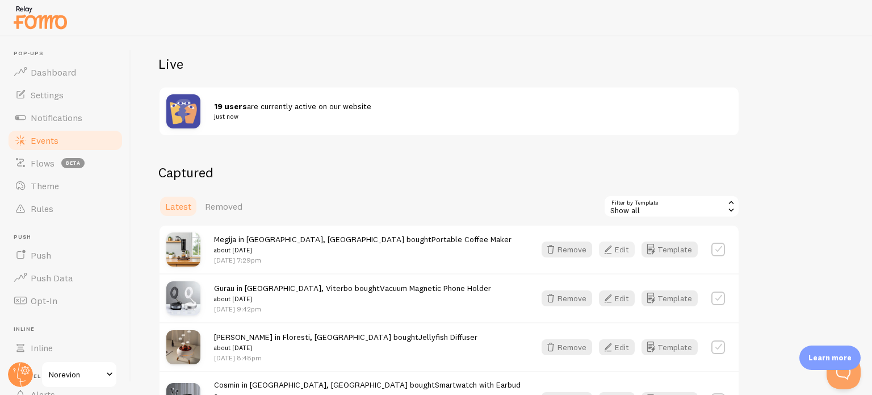
click at [629, 252] on button "Edit" at bounding box center [617, 249] width 36 height 16
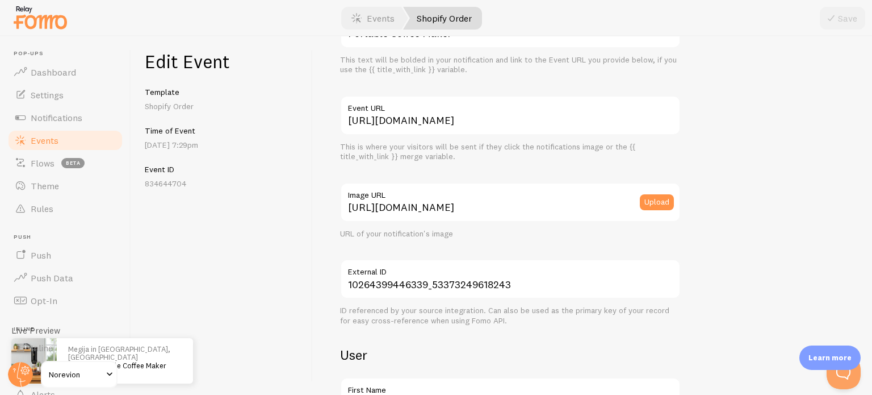
scroll to position [170, 0]
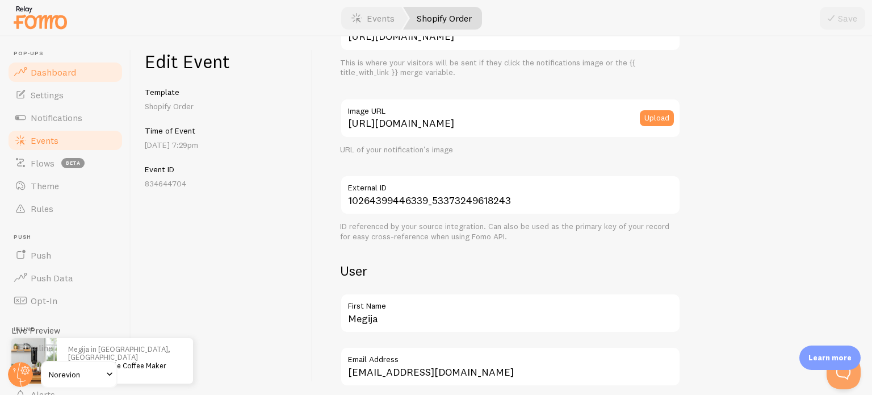
click at [75, 73] on link "Dashboard" at bounding box center [65, 72] width 117 height 23
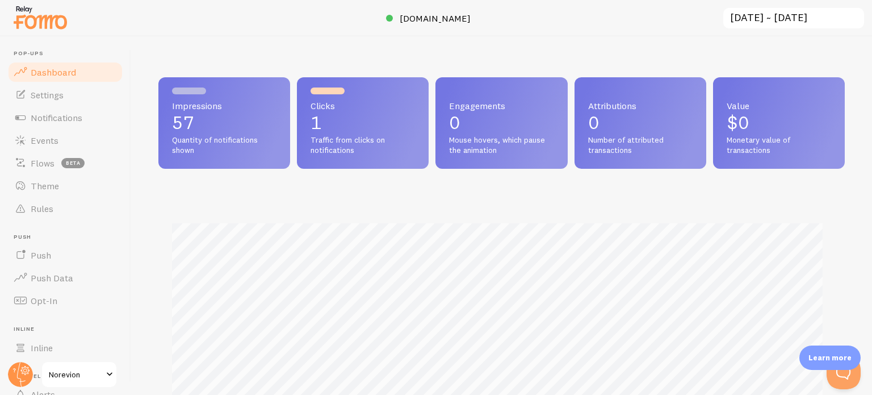
scroll to position [298, 677]
click at [54, 102] on link "Settings" at bounding box center [65, 94] width 117 height 23
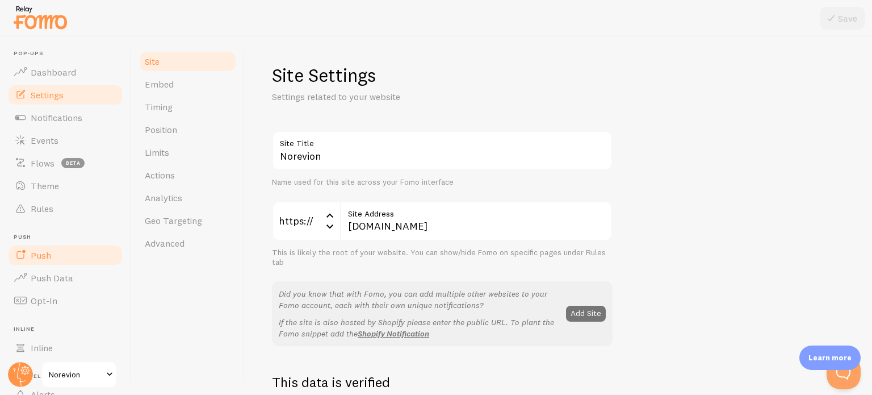
click at [70, 254] on link "Push" at bounding box center [65, 255] width 117 height 23
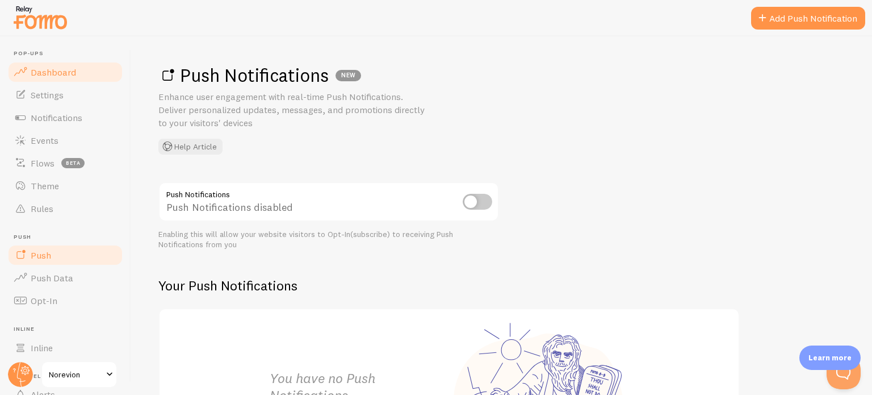
click at [59, 68] on span "Dashboard" at bounding box center [53, 71] width 45 height 11
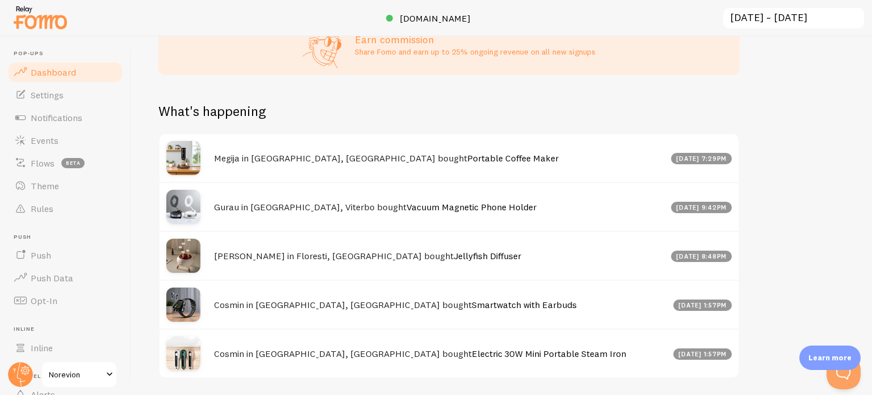
scroll to position [486, 0]
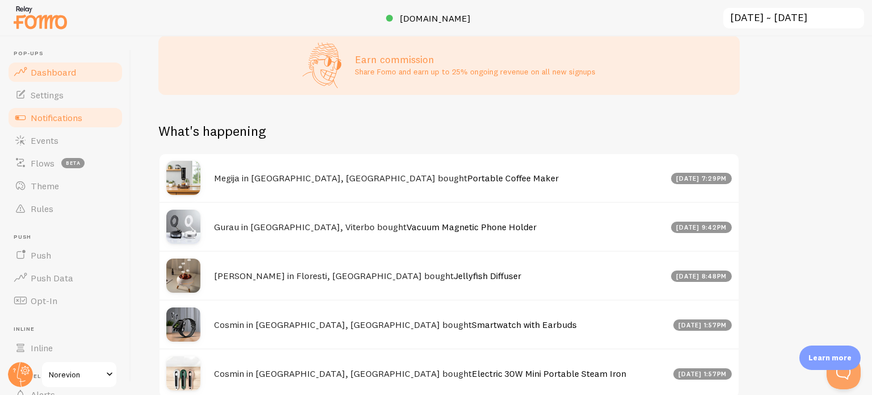
click at [91, 112] on link "Notifications" at bounding box center [65, 117] width 117 height 23
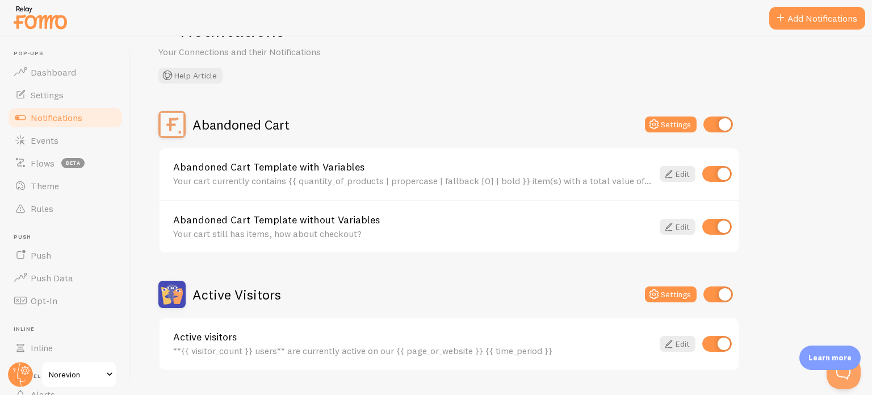
scroll to position [114, 0]
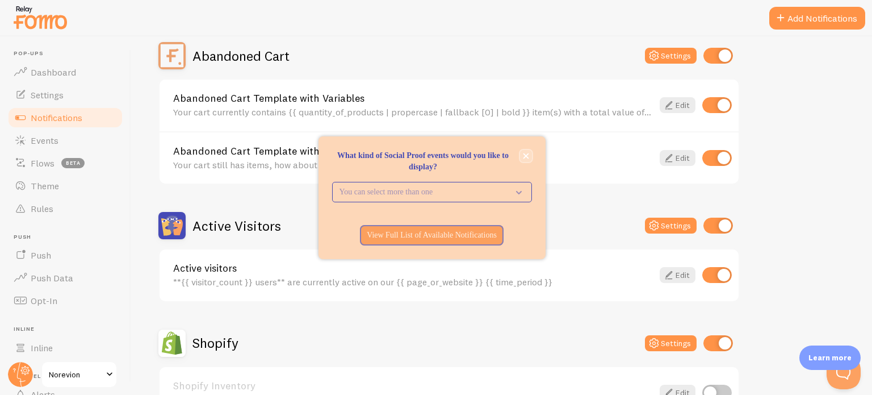
click at [524, 154] on icon "close," at bounding box center [526, 156] width 6 height 6
